Goal: Transaction & Acquisition: Purchase product/service

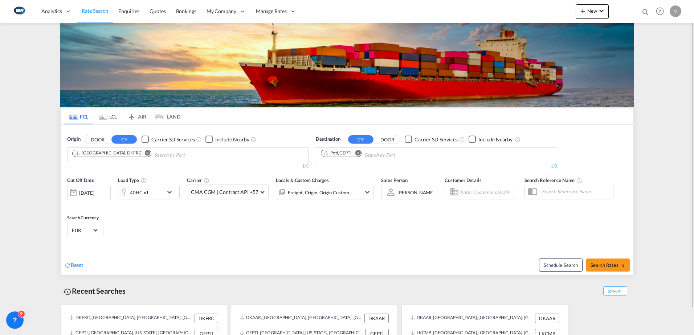
click at [358, 154] on md-icon "Remove" at bounding box center [357, 152] width 5 height 5
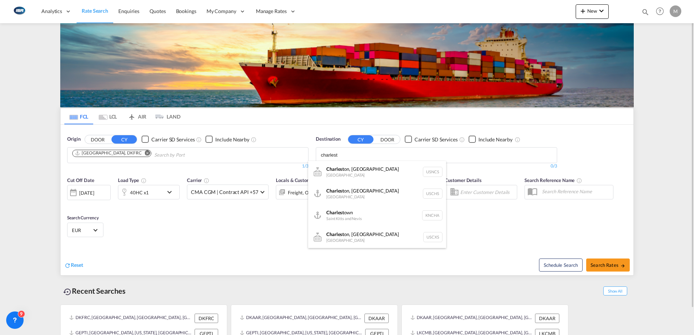
type input "charlest"
click at [346, 191] on div "Charlest on, [GEOGRAPHIC_DATA] [GEOGRAPHIC_DATA] USCHS" at bounding box center [377, 194] width 138 height 22
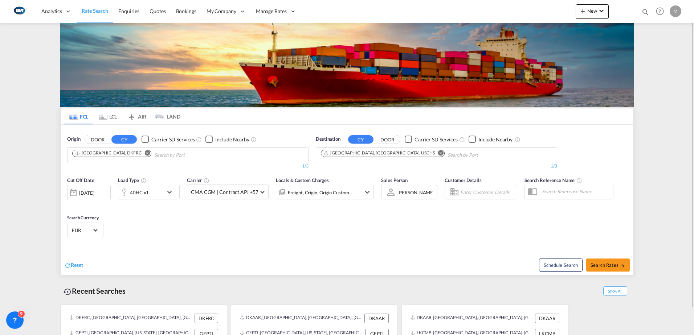
click at [82, 227] on span "EUR" at bounding box center [82, 230] width 20 height 7
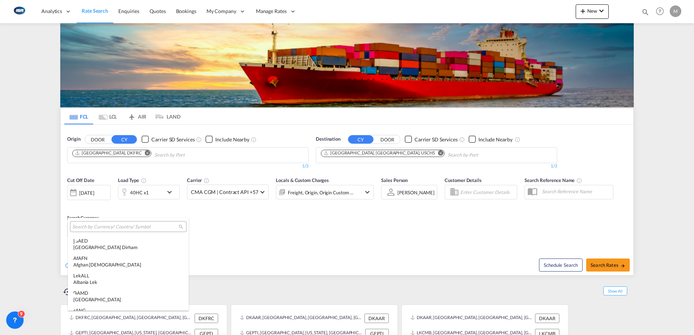
scroll to position [728, 0]
click at [85, 226] on input "search" at bounding box center [125, 227] width 106 height 7
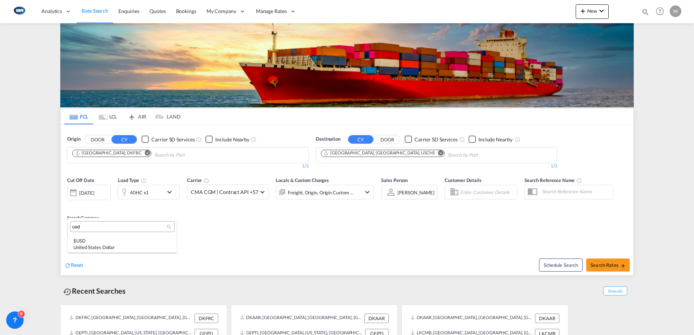
scroll to position [0, 0]
type input "usd"
click at [91, 242] on div "$ USD United States Dollar" at bounding box center [122, 244] width 98 height 13
click at [343, 236] on div "Cut Off Date [DATE] [DATE] Load Type 40HC x1 Carrier CMA CGM | Contract API +57…" at bounding box center [347, 208] width 572 height 71
click at [145, 153] on md-icon "Remove" at bounding box center [147, 152] width 5 height 5
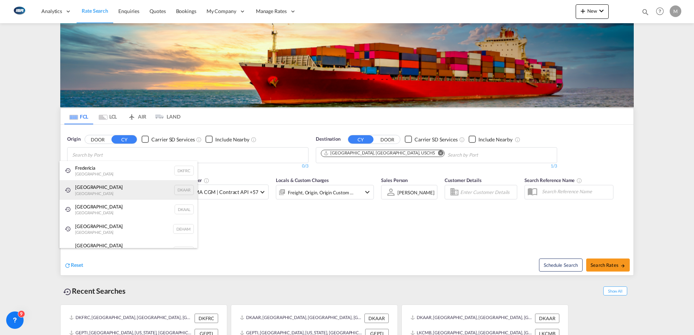
click at [94, 188] on div "Aarhus [GEOGRAPHIC_DATA] DKAAR" at bounding box center [128, 190] width 138 height 20
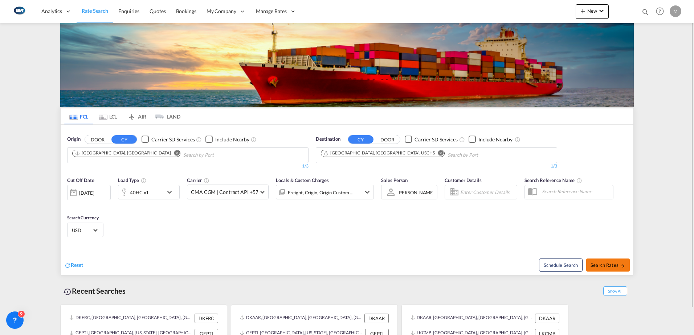
click at [605, 264] on span "Search Rates" at bounding box center [607, 265] width 35 height 6
type input "DKAAR to USCHS / [DATE]"
